Goal: Transaction & Acquisition: Purchase product/service

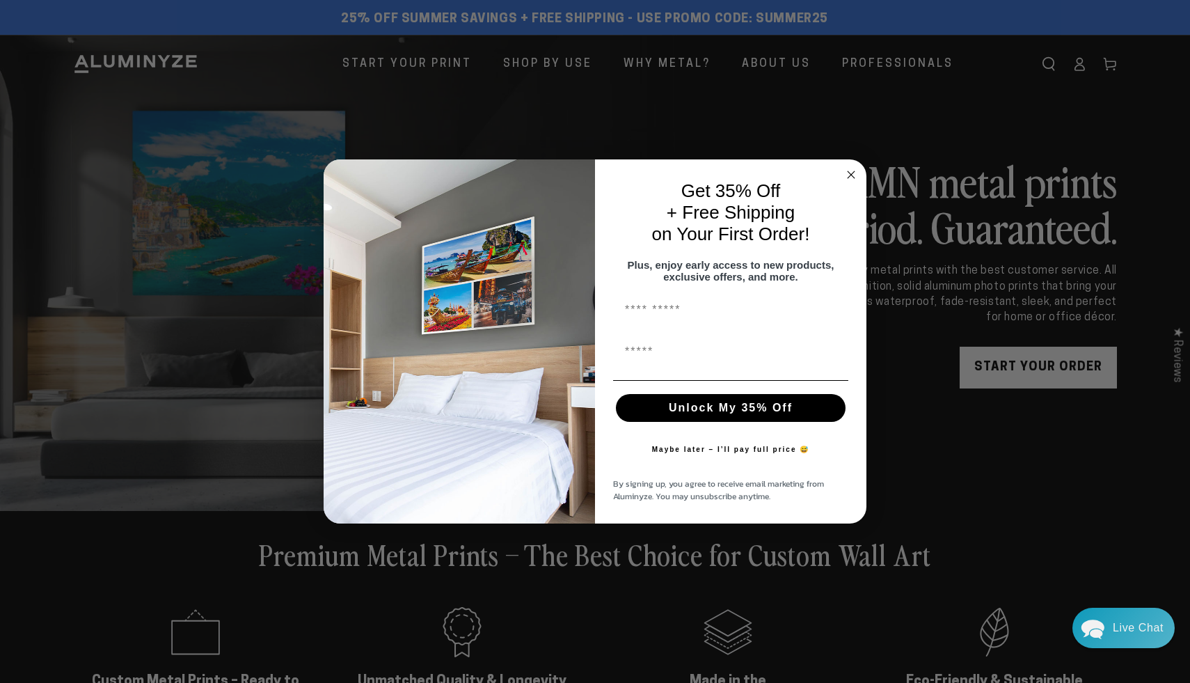
click at [848, 168] on circle "Close dialog" at bounding box center [851, 174] width 16 height 16
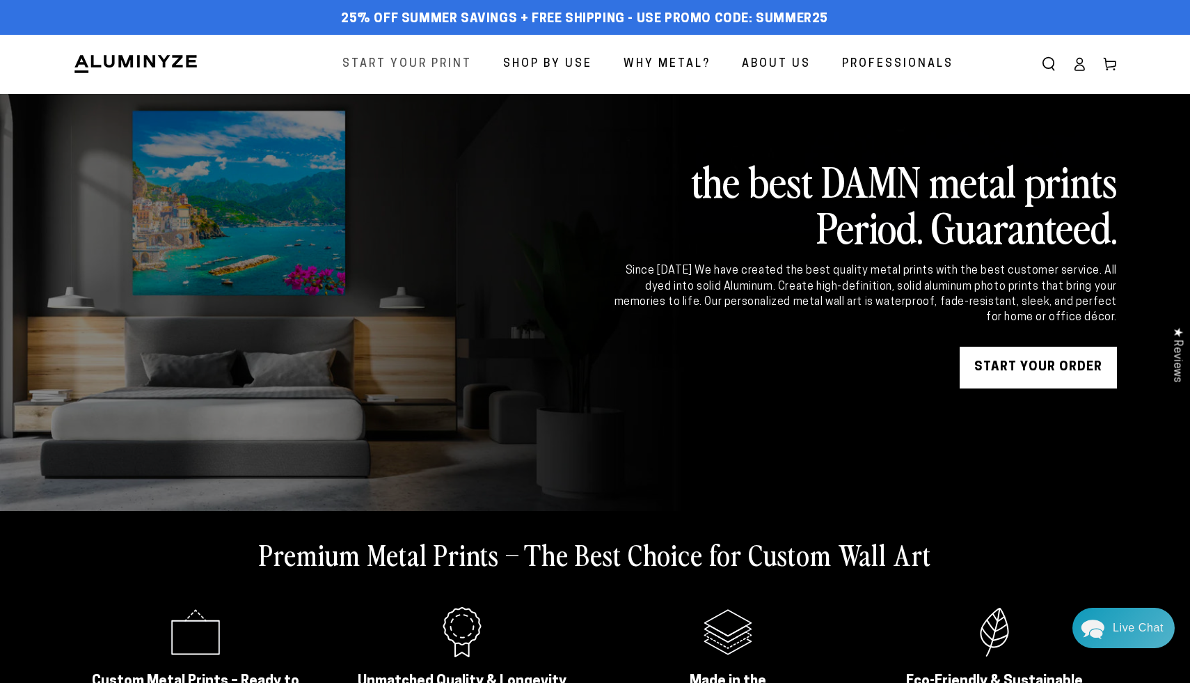
click at [442, 65] on span "Start Your Print" at bounding box center [406, 64] width 129 height 20
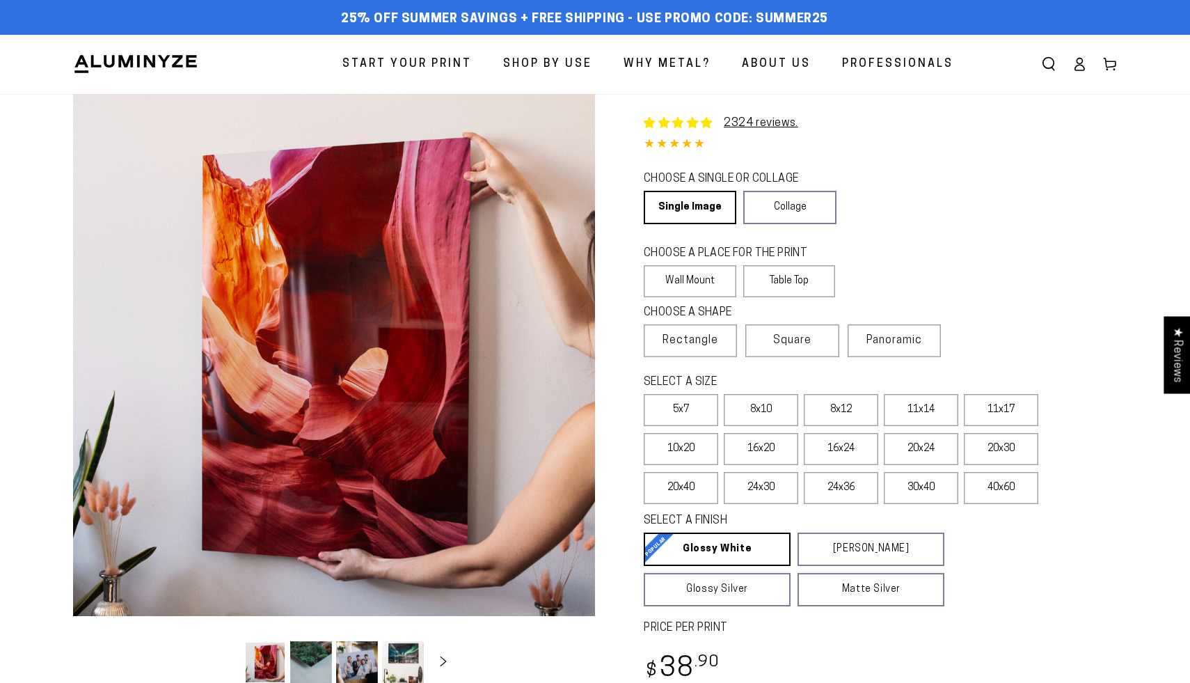
select select "**********"
click at [745, 411] on label "8x10" at bounding box center [761, 410] width 74 height 32
click at [843, 413] on label "8x12" at bounding box center [841, 410] width 74 height 32
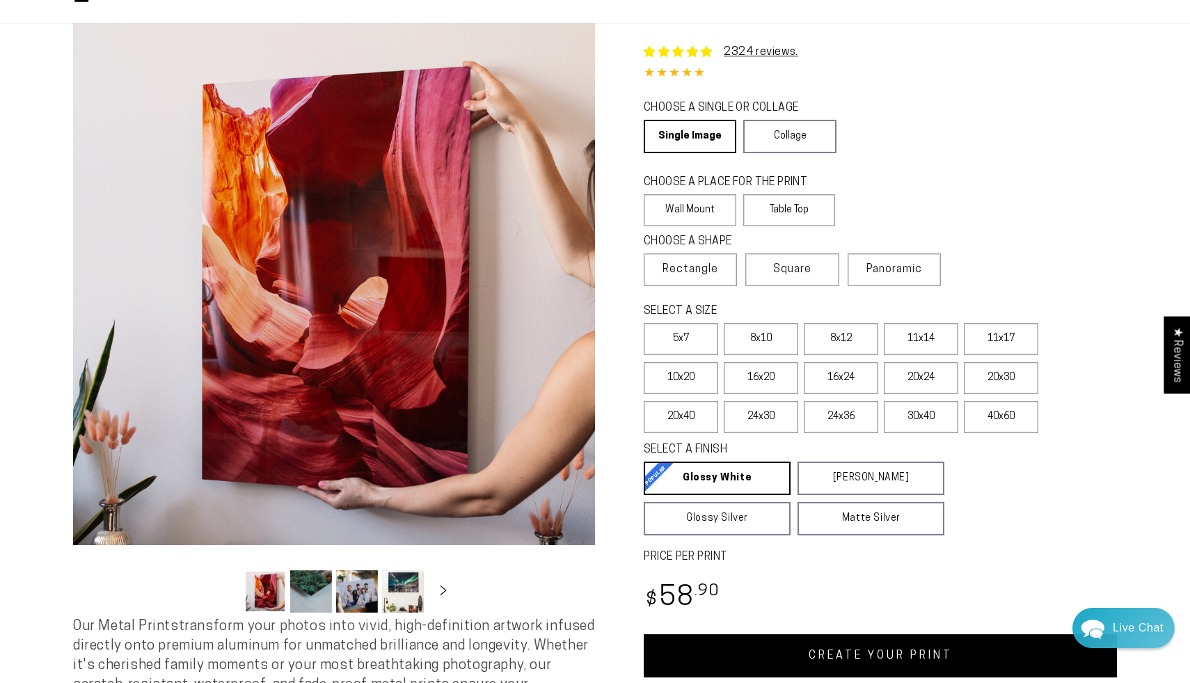
scroll to position [63, 0]
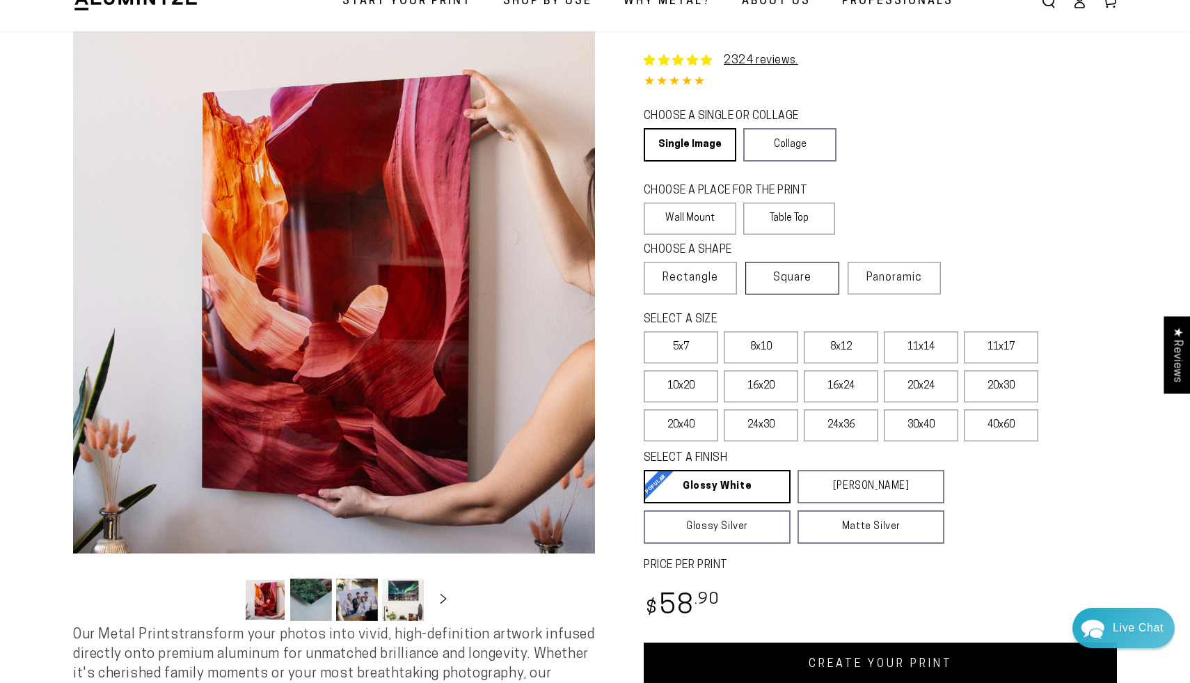
click at [791, 285] on span "Square" at bounding box center [792, 277] width 38 height 17
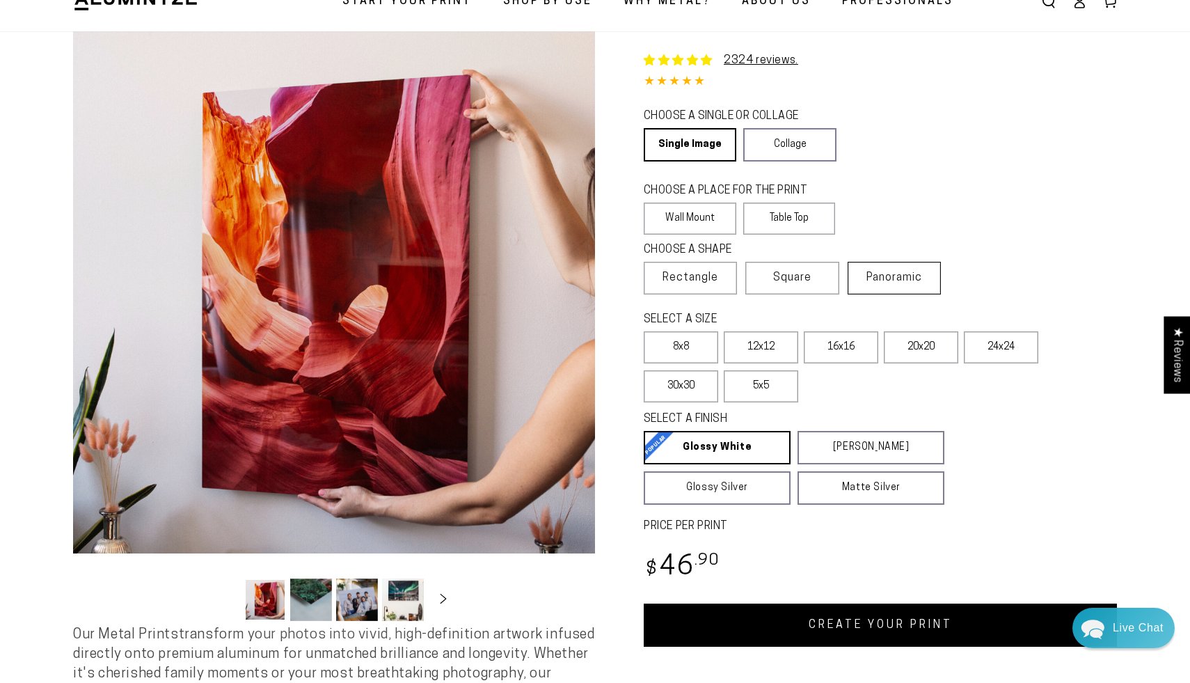
click at [894, 283] on span "Panoramic" at bounding box center [894, 277] width 56 height 11
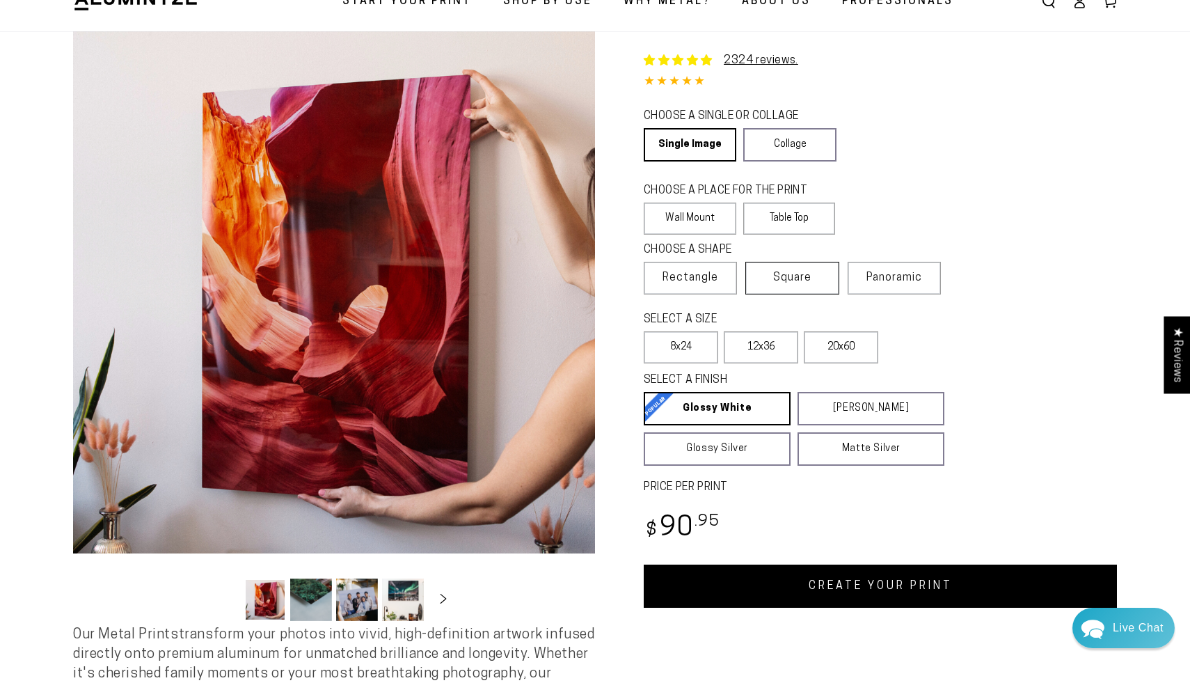
click at [793, 280] on span "Square" at bounding box center [792, 277] width 38 height 17
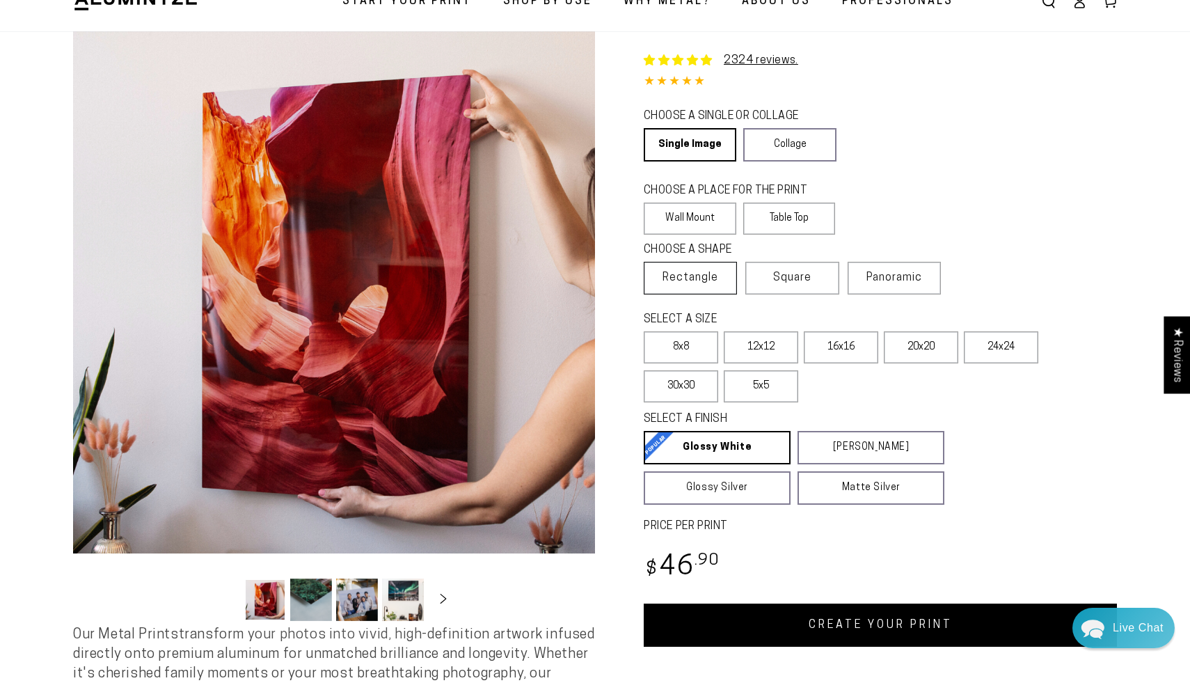
click at [717, 285] on span "Rectangle" at bounding box center [690, 277] width 56 height 17
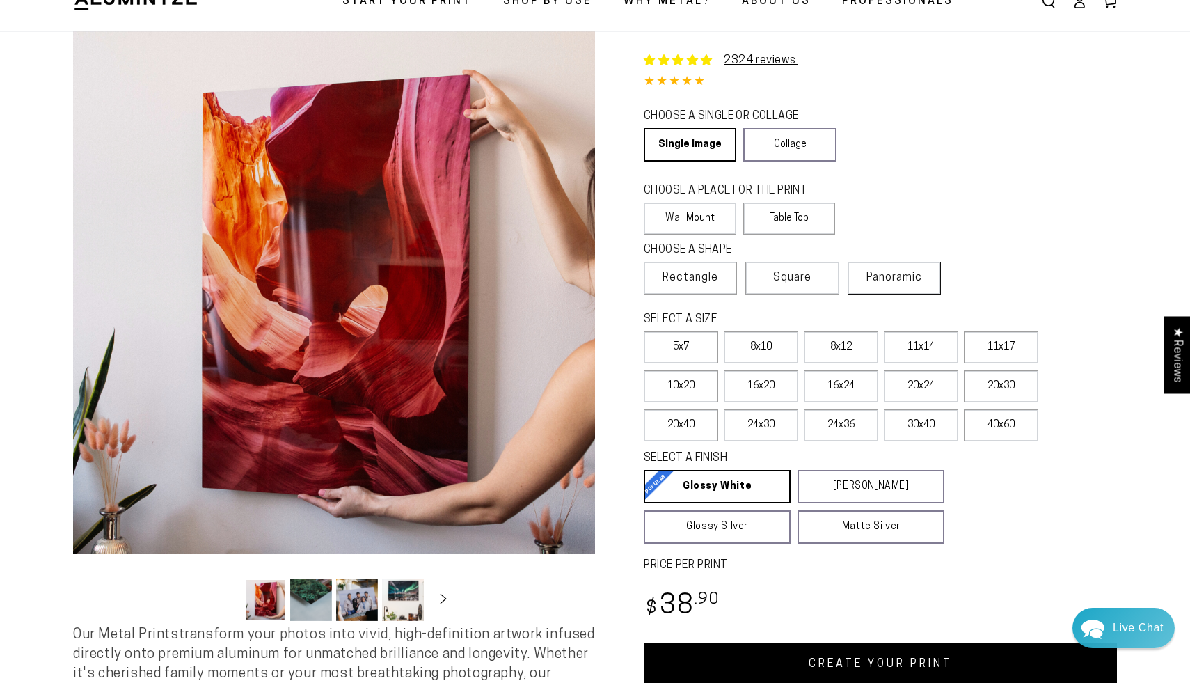
click at [880, 286] on label "Panoramic" at bounding box center [894, 278] width 93 height 33
